Goal: Task Accomplishment & Management: Manage account settings

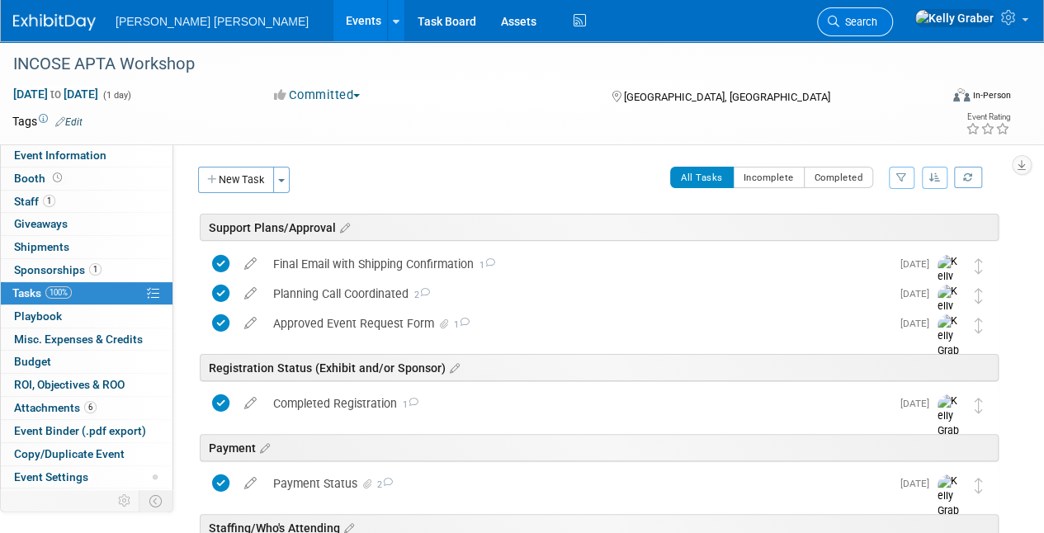
click at [487, 23] on span "Search" at bounding box center [859, 22] width 38 height 12
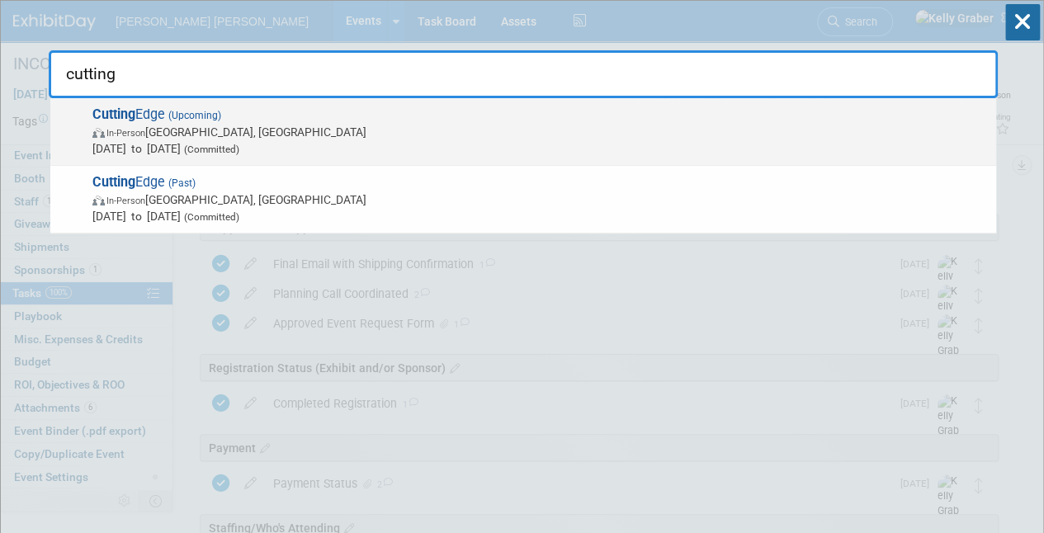
type input "cutting"
click at [200, 95] on span "In-Person Norfolk, VA" at bounding box center [540, 132] width 896 height 17
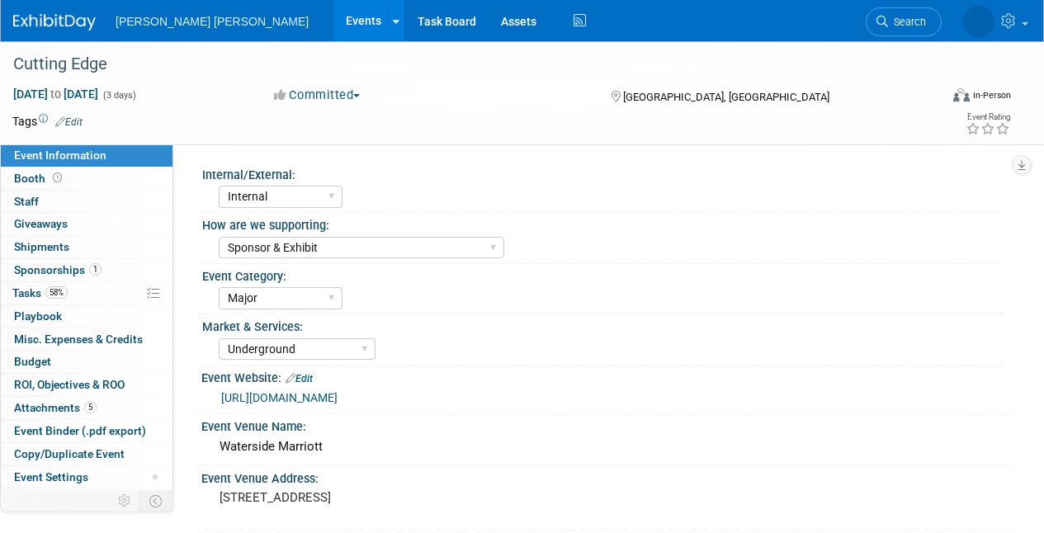
select select "Internal"
select select "Sponsor & Exhibit"
select select "Major"
select select "Underground"
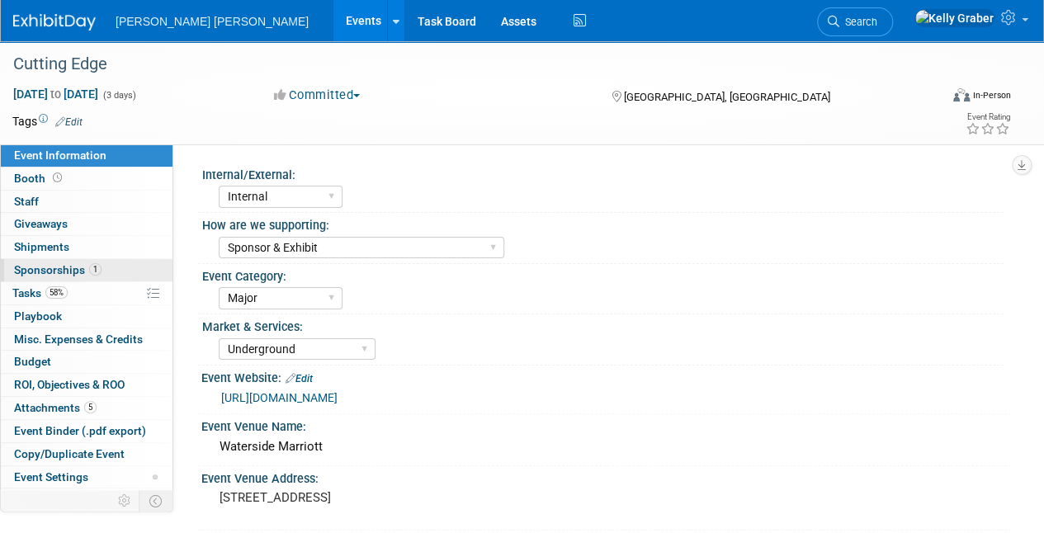
click at [36, 263] on span "Sponsorships 1" at bounding box center [58, 269] width 88 height 13
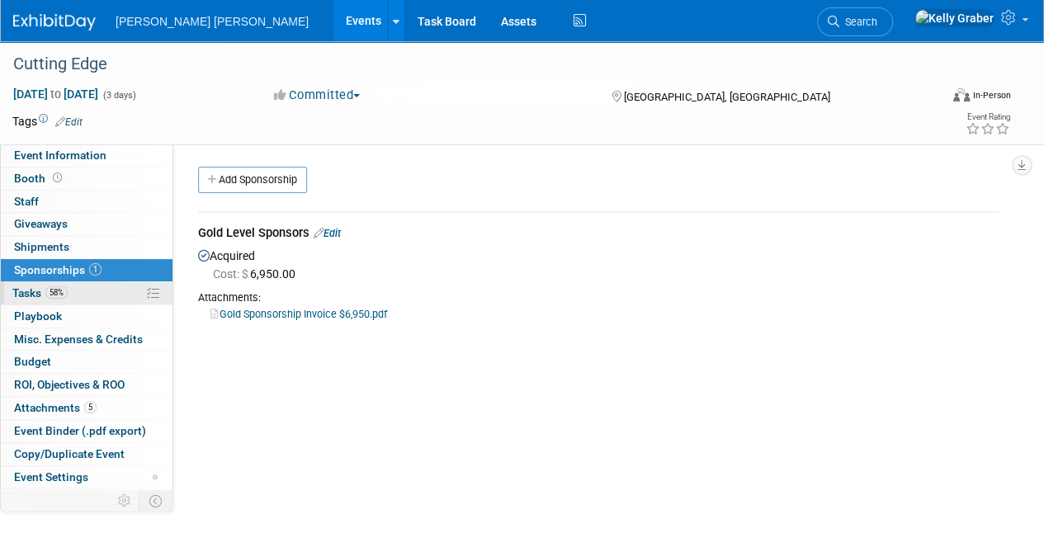
click at [34, 294] on span "Tasks 58%" at bounding box center [39, 292] width 55 height 13
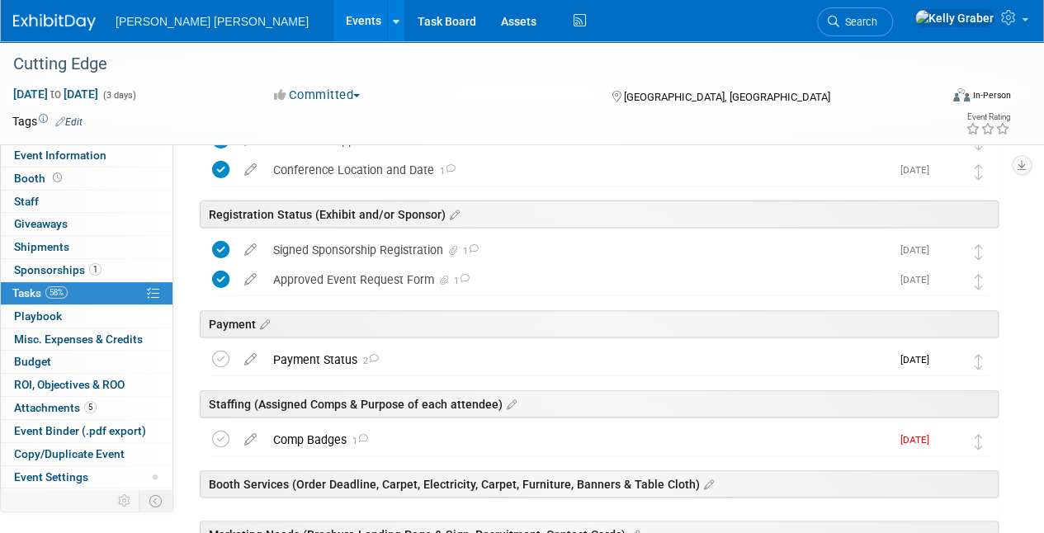
scroll to position [248, 0]
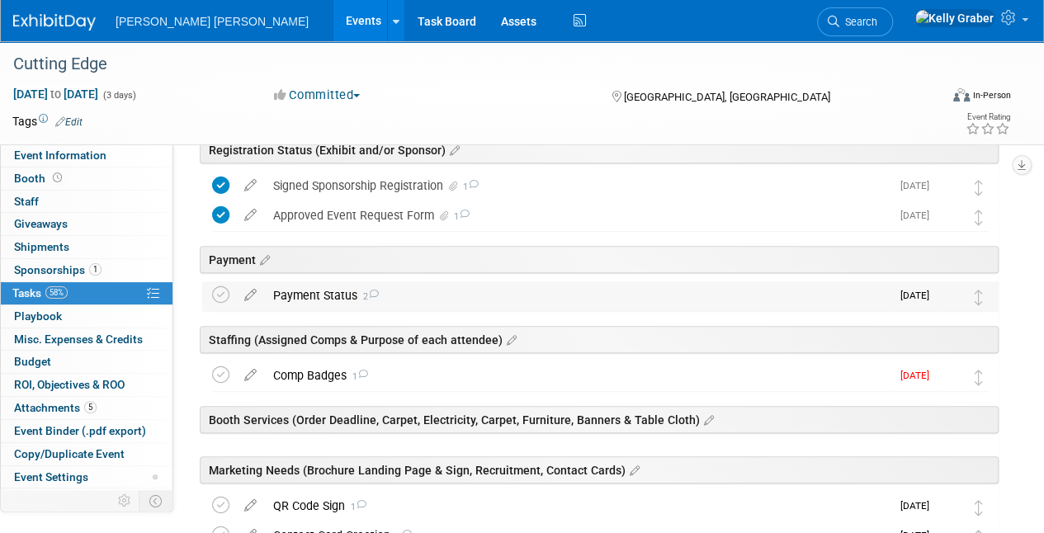
click at [340, 296] on div "Payment Status 2" at bounding box center [578, 296] width 626 height 28
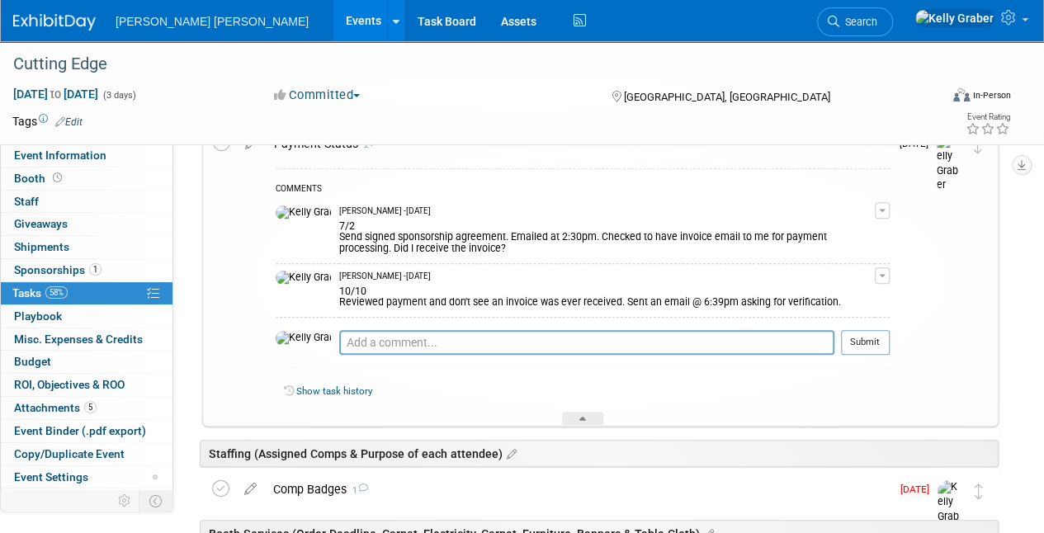
scroll to position [413, 0]
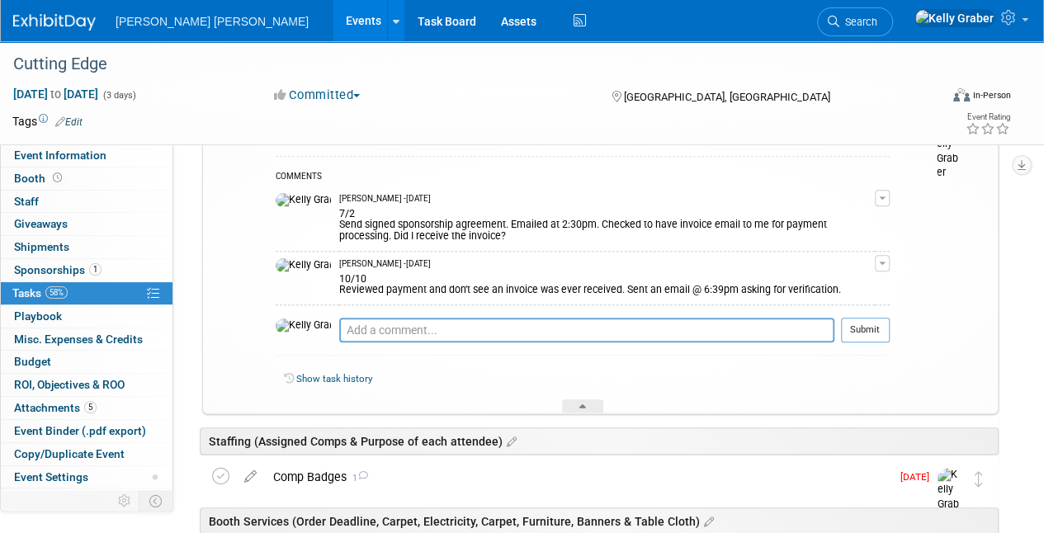
click at [383, 313] on div "COMMENTS [PERSON_NAME] - [DATE] 7/2 Send signed sponsorship agreement. Emailed …" at bounding box center [583, 260] width 614 height 209
click at [390, 329] on textarea at bounding box center [586, 330] width 495 height 25
click at [50, 263] on span "Sponsorships 1" at bounding box center [58, 269] width 88 height 13
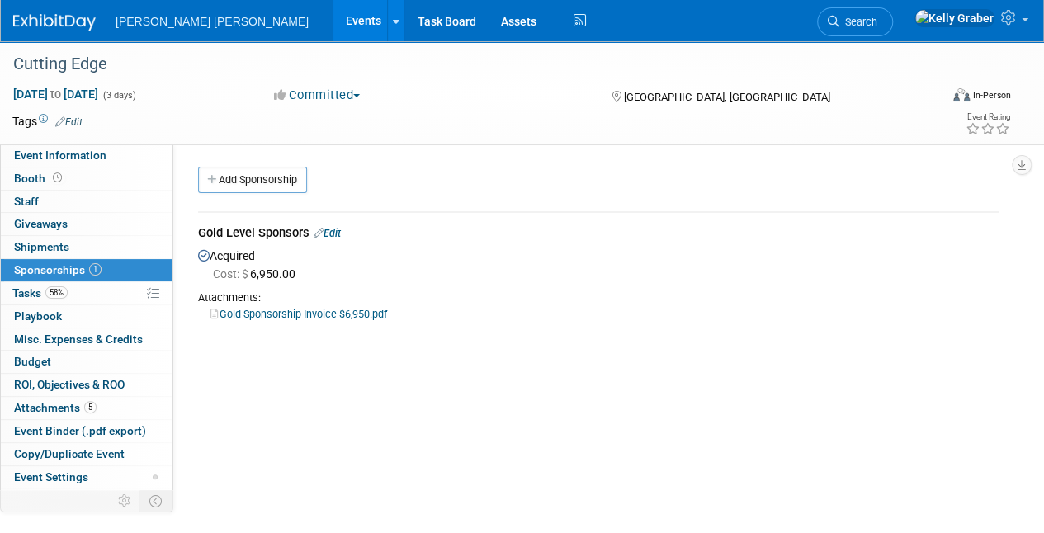
click at [259, 309] on link "Gold Sponsorship Invoice $6,950.pdf" at bounding box center [299, 314] width 177 height 12
